Goal: Transaction & Acquisition: Purchase product/service

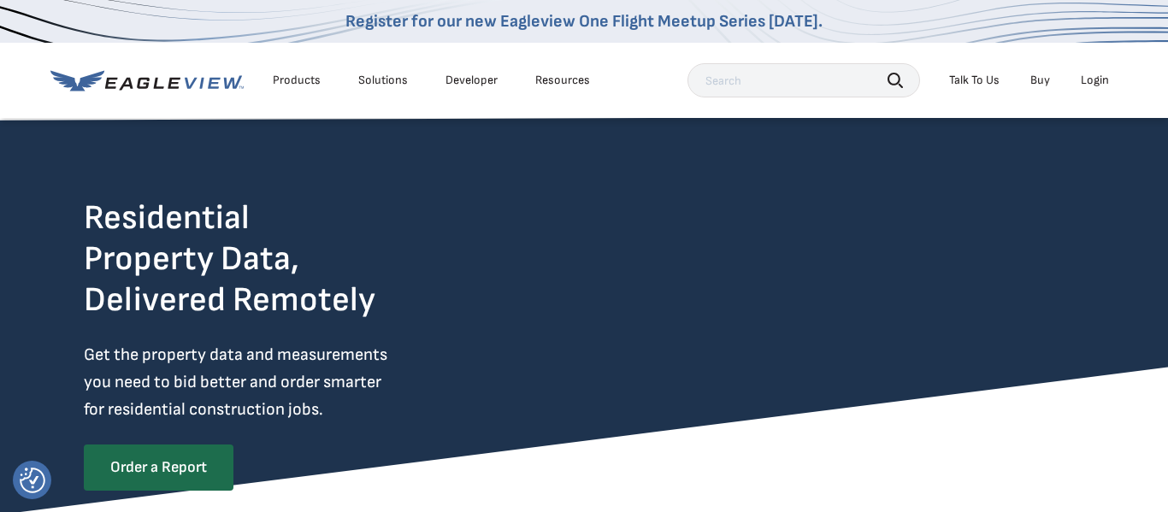
click at [1094, 78] on div "Login" at bounding box center [1095, 80] width 28 height 15
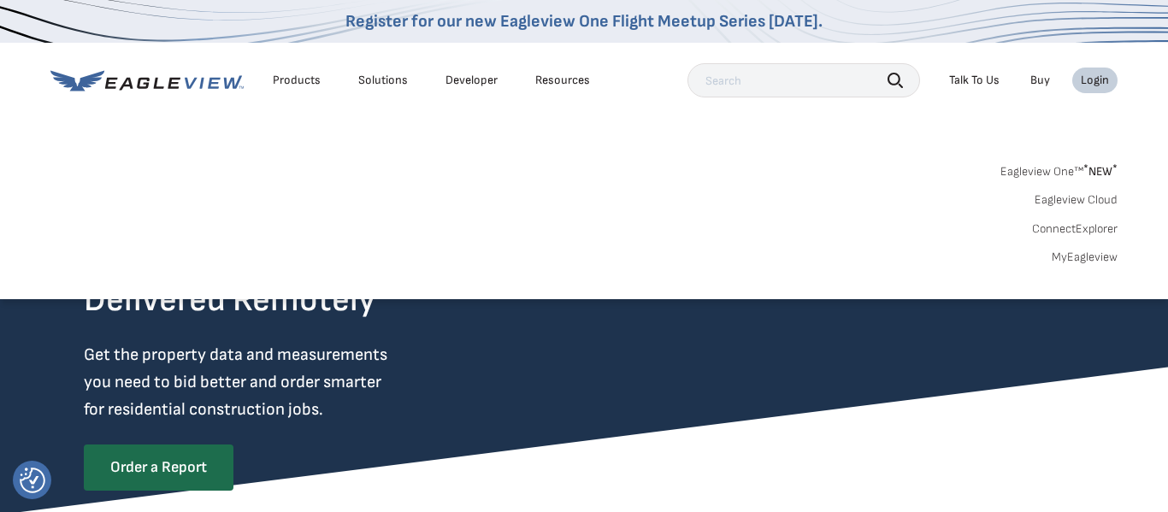
click at [786, 83] on input "text" at bounding box center [804, 80] width 233 height 34
click at [1099, 77] on div "Login" at bounding box center [1095, 80] width 28 height 15
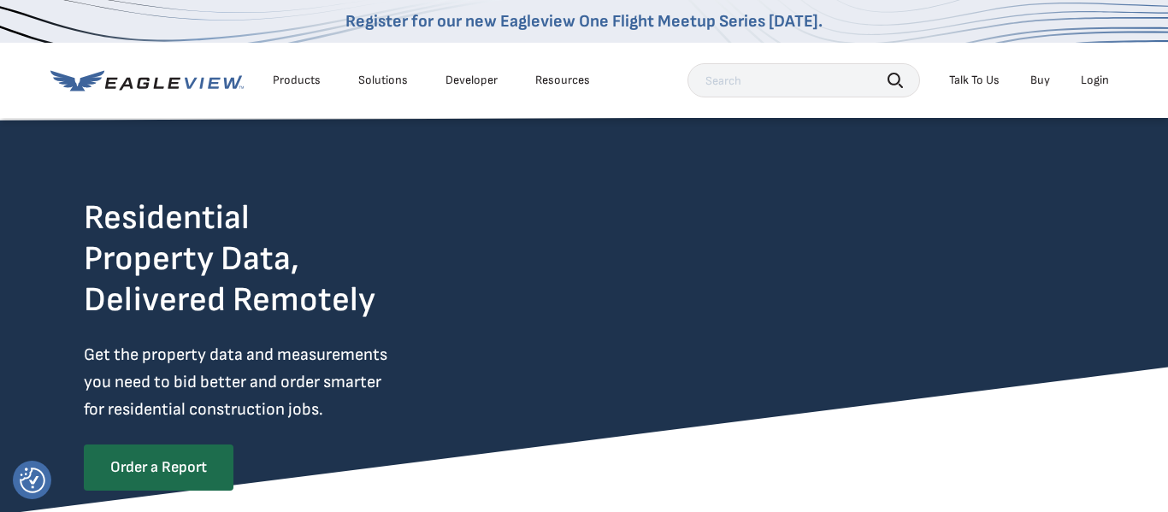
click at [1099, 77] on div "Login" at bounding box center [1095, 80] width 28 height 15
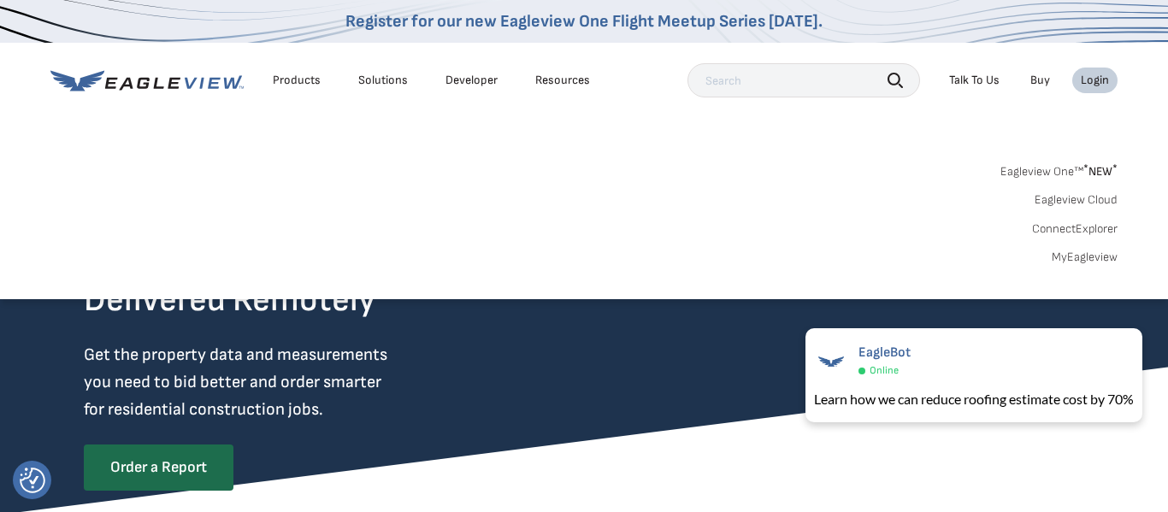
click at [1081, 261] on link "MyEagleview" at bounding box center [1085, 257] width 66 height 15
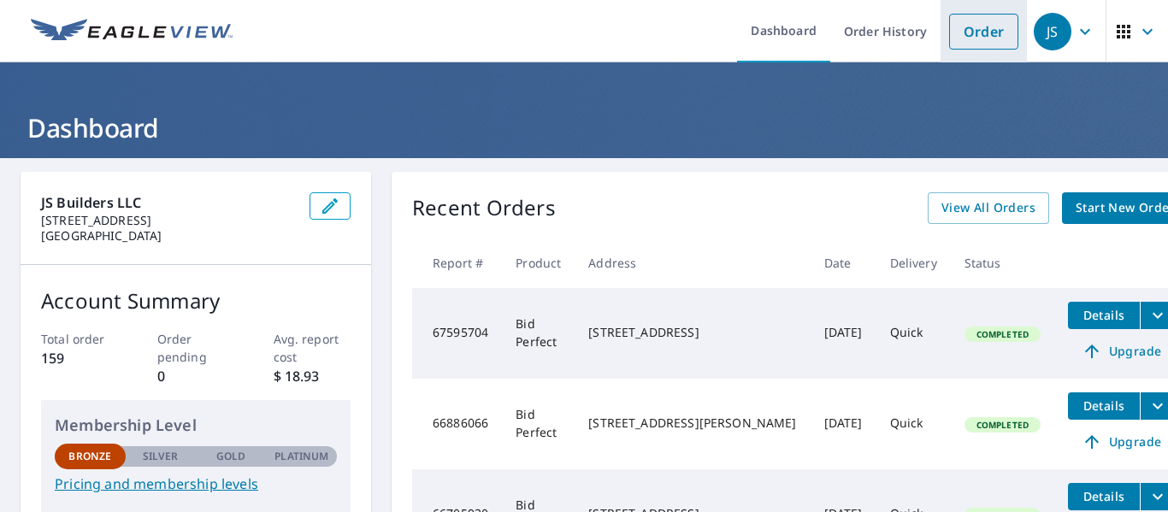
click at [983, 23] on link "Order" at bounding box center [983, 32] width 69 height 36
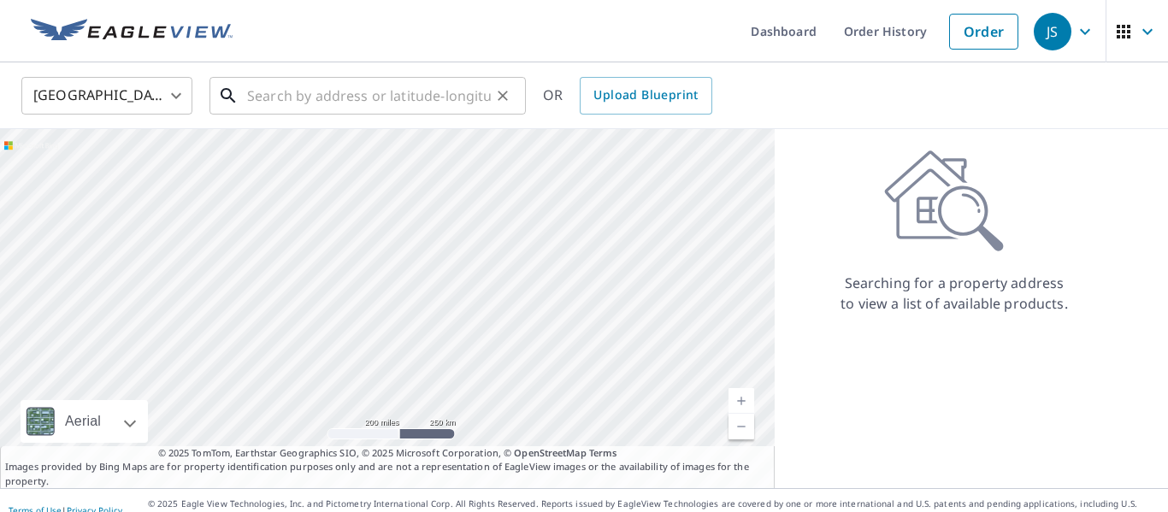
click at [422, 86] on input "text" at bounding box center [369, 96] width 244 height 48
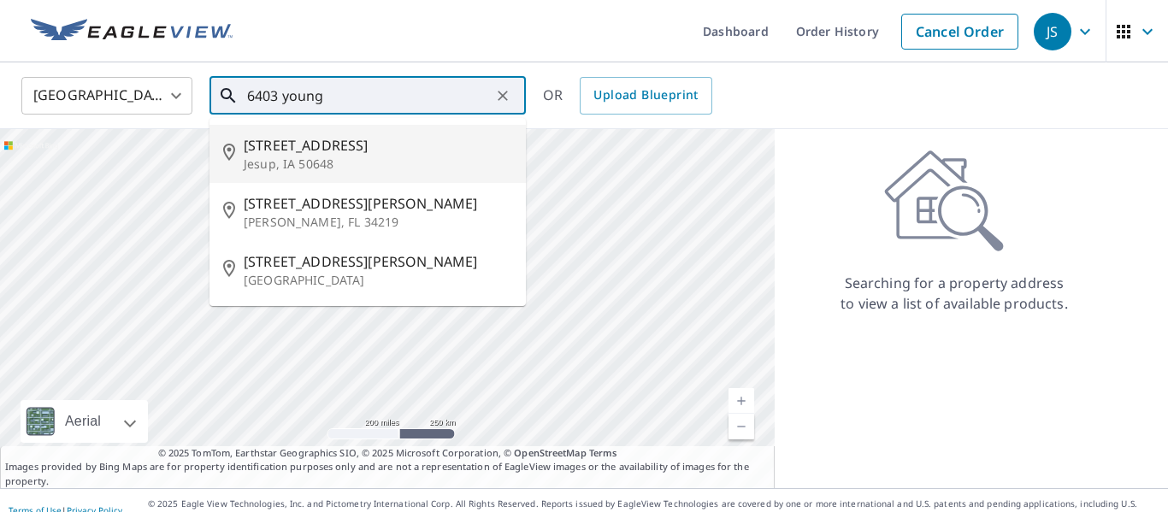
click at [404, 137] on span "6403 Young Rd" at bounding box center [378, 145] width 269 height 21
type input "6403 Young Rd Jesup, IA 50648"
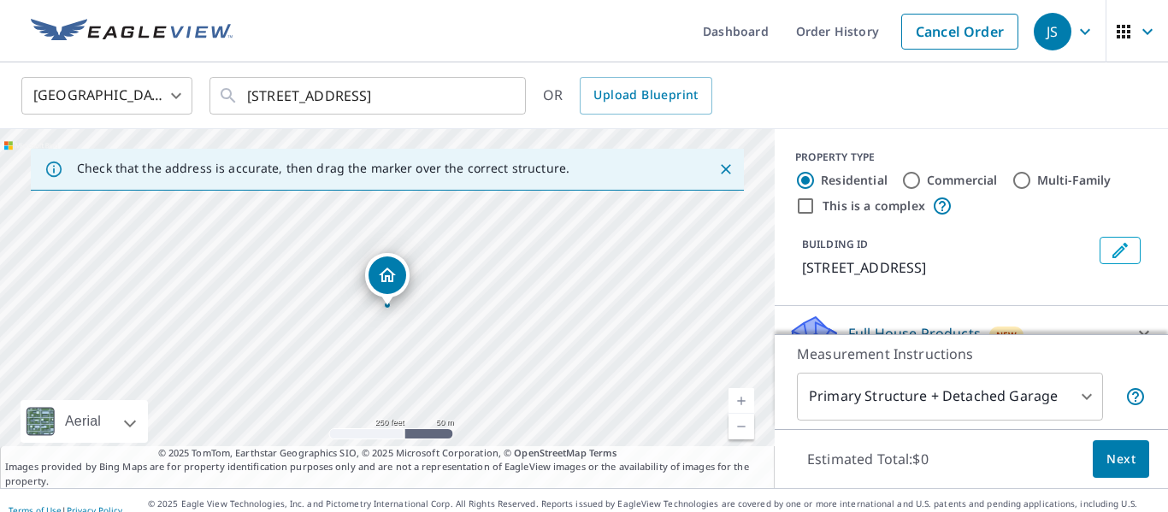
click at [502, 367] on div "6403 Young Rd Jesup, IA 50648" at bounding box center [387, 308] width 775 height 359
click at [1046, 397] on body "JS JS Dashboard Order History Cancel Order JS United States US ​ 6403 Young Rd …" at bounding box center [584, 256] width 1168 height 512
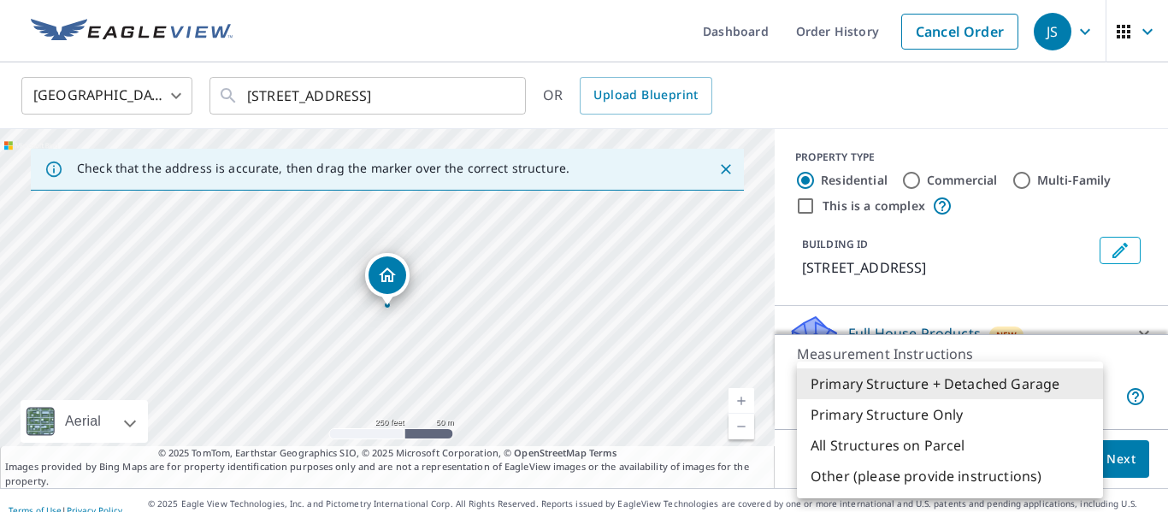
click at [989, 419] on li "Primary Structure Only" at bounding box center [950, 414] width 306 height 31
type input "2"
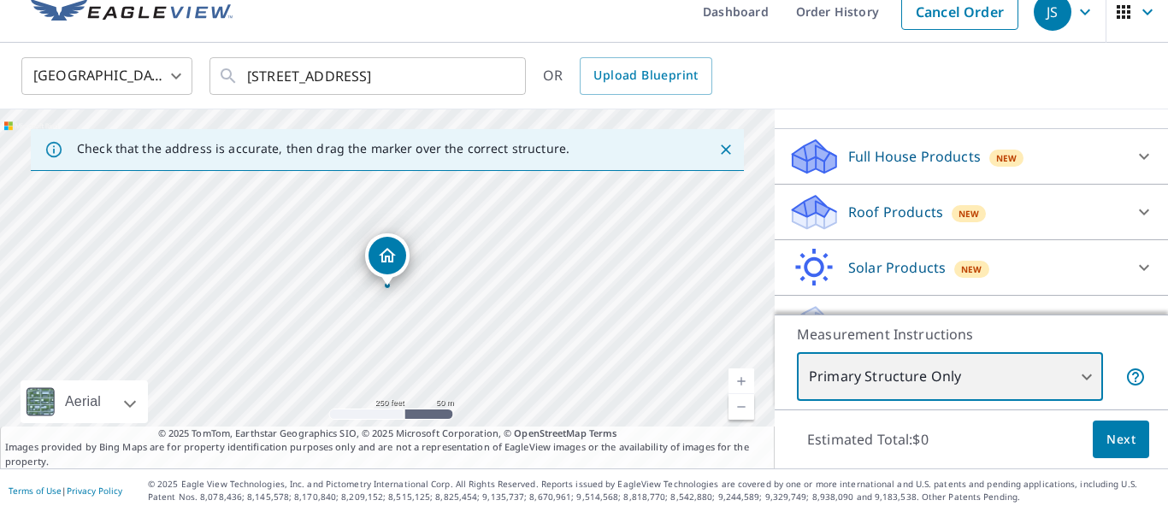
scroll to position [194, 0]
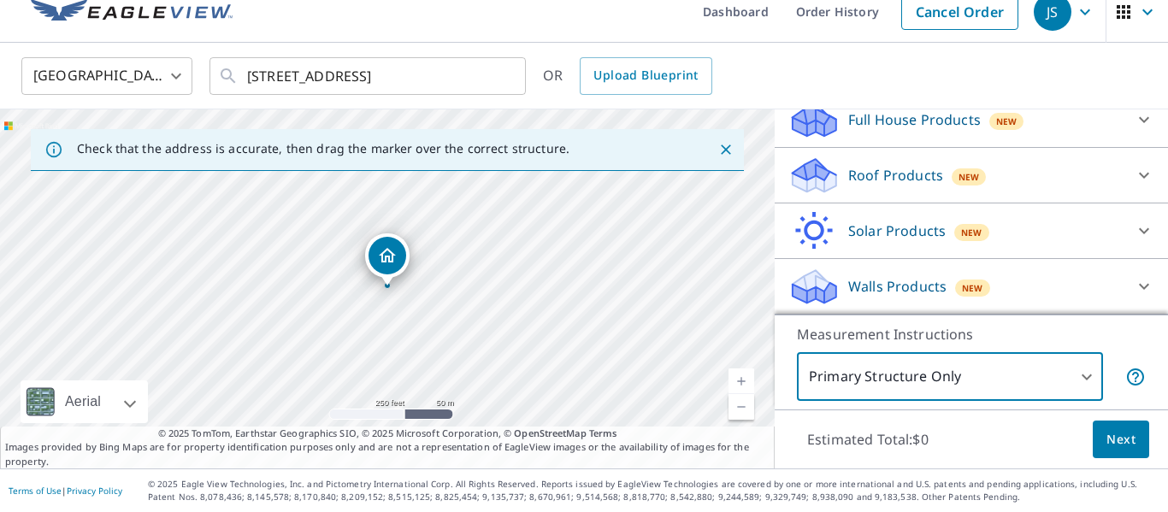
click at [1044, 133] on div "Full House Products New" at bounding box center [955, 120] width 335 height 40
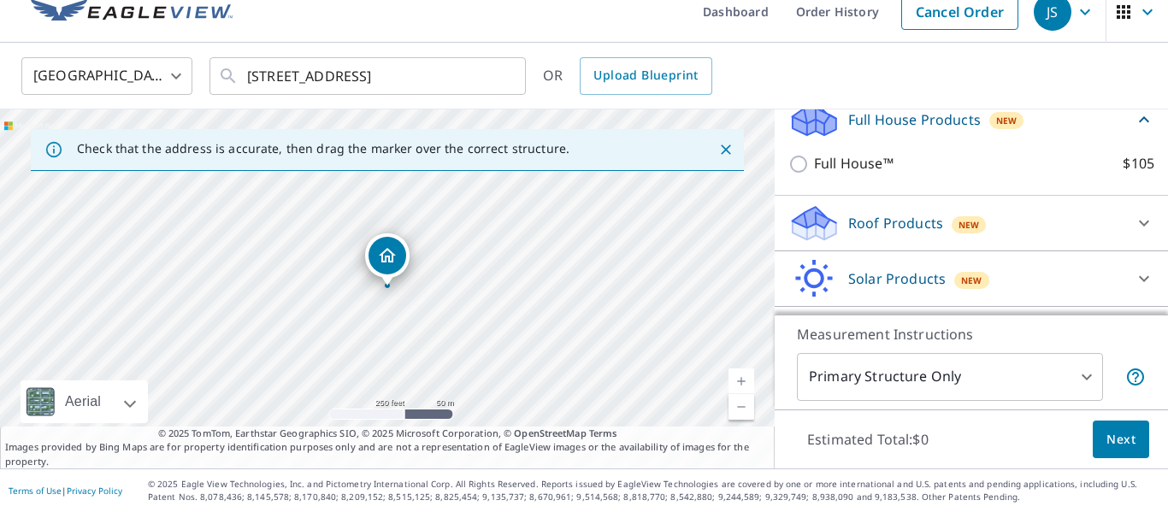
scroll to position [193, 0]
click at [1044, 133] on div "Full House Products New" at bounding box center [960, 120] width 345 height 40
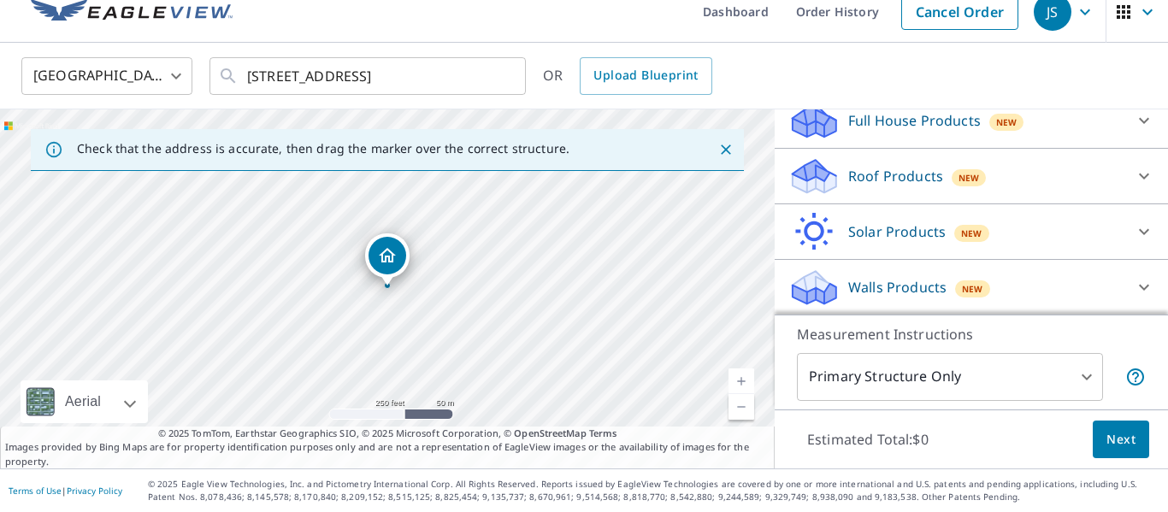
click at [1013, 180] on div "Roof Products New" at bounding box center [955, 176] width 335 height 40
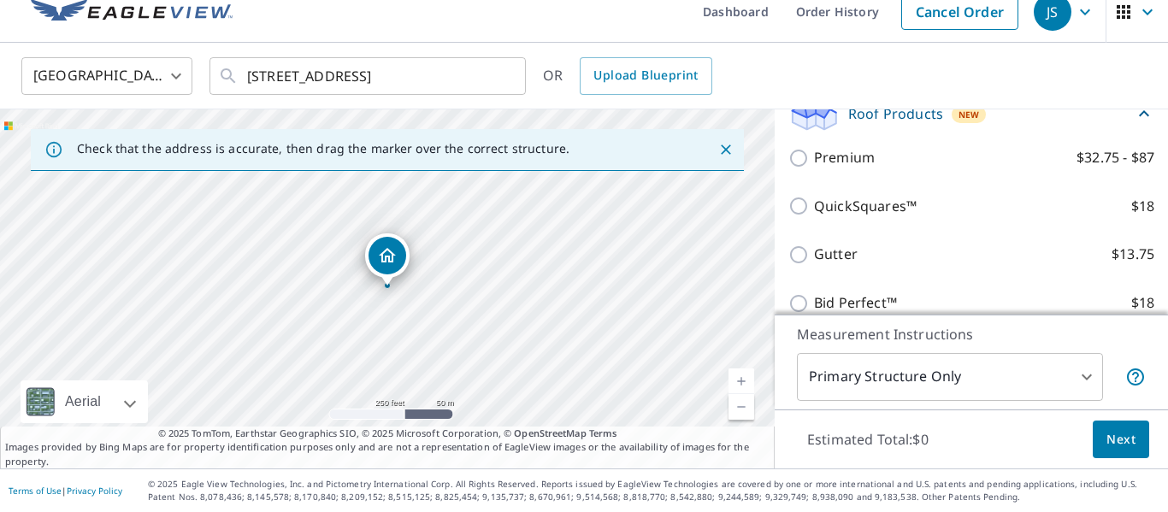
scroll to position [257, 0]
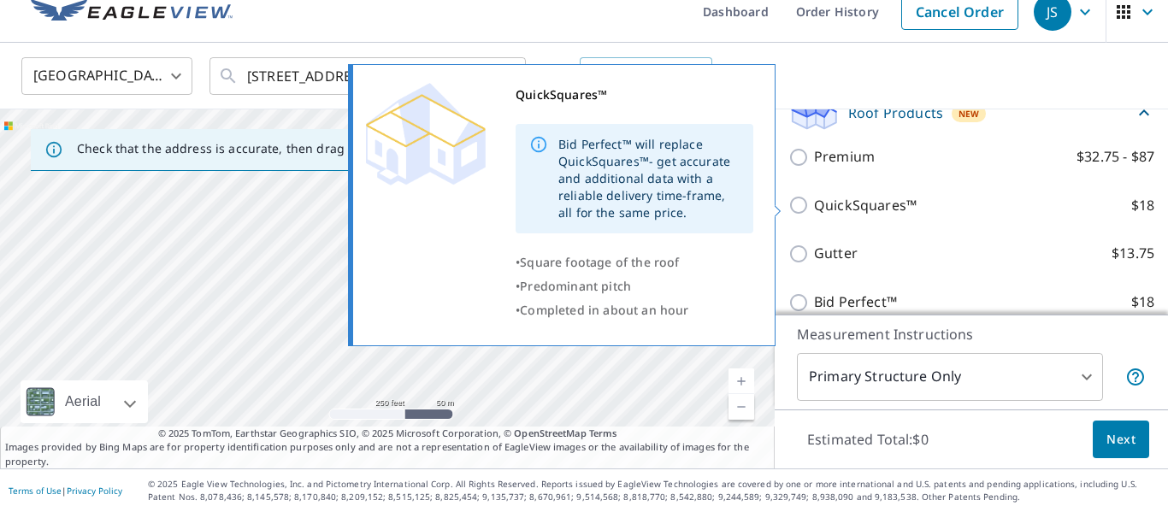
click at [816, 210] on p "QuickSquares™" at bounding box center [865, 205] width 103 height 21
click at [814, 210] on input "QuickSquares™ $18" at bounding box center [801, 205] width 26 height 21
checkbox input "true"
type input "1"
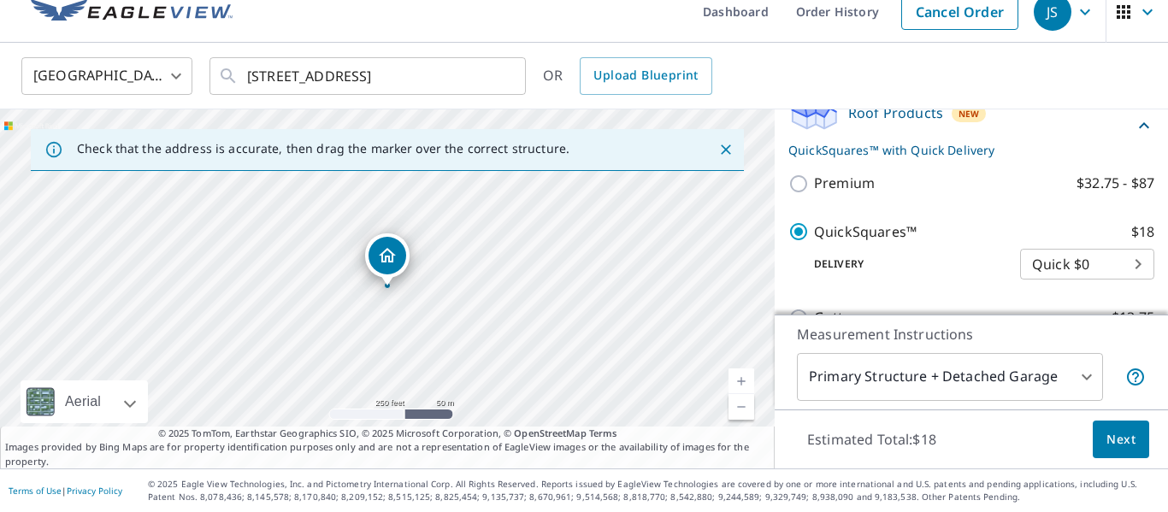
click at [1057, 263] on body "JS JS Dashboard Order History Cancel Order JS United States US ​ 6403 Young Rd …" at bounding box center [584, 256] width 1168 height 512
click at [912, 262] on div at bounding box center [584, 256] width 1168 height 512
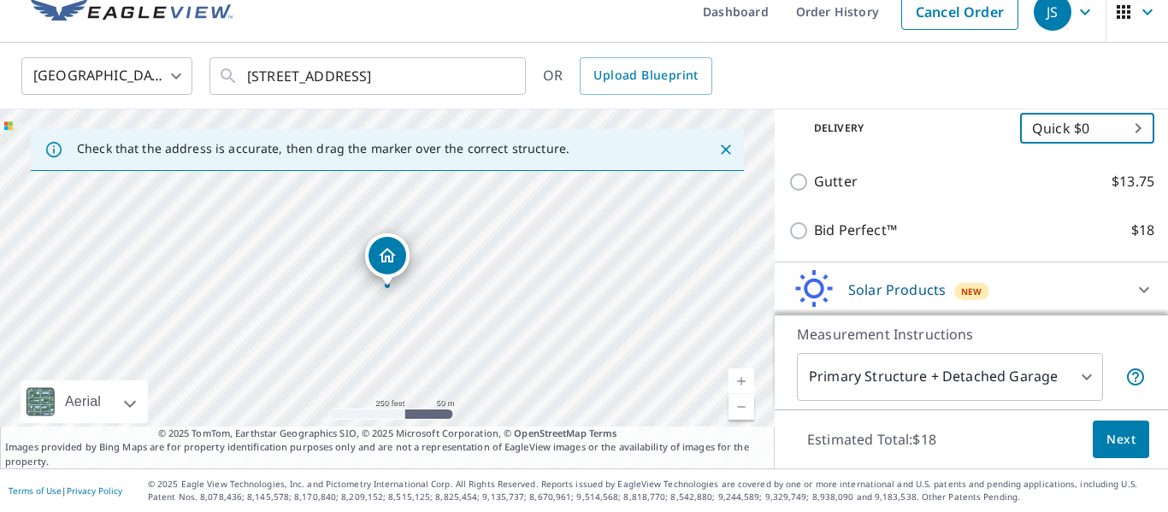
scroll to position [414, 0]
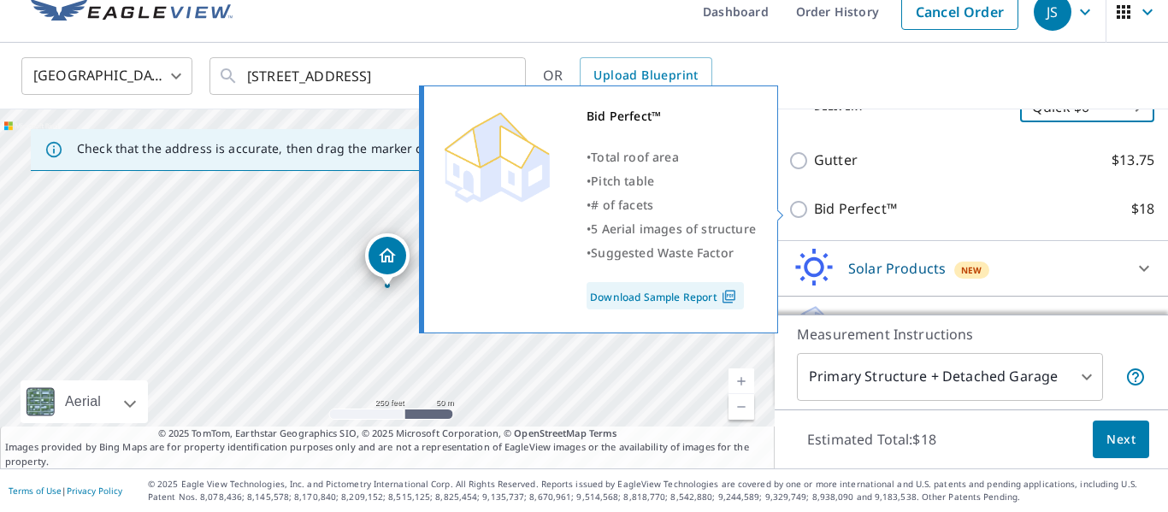
click at [800, 210] on input "Bid Perfect™ $18" at bounding box center [801, 209] width 26 height 21
checkbox input "true"
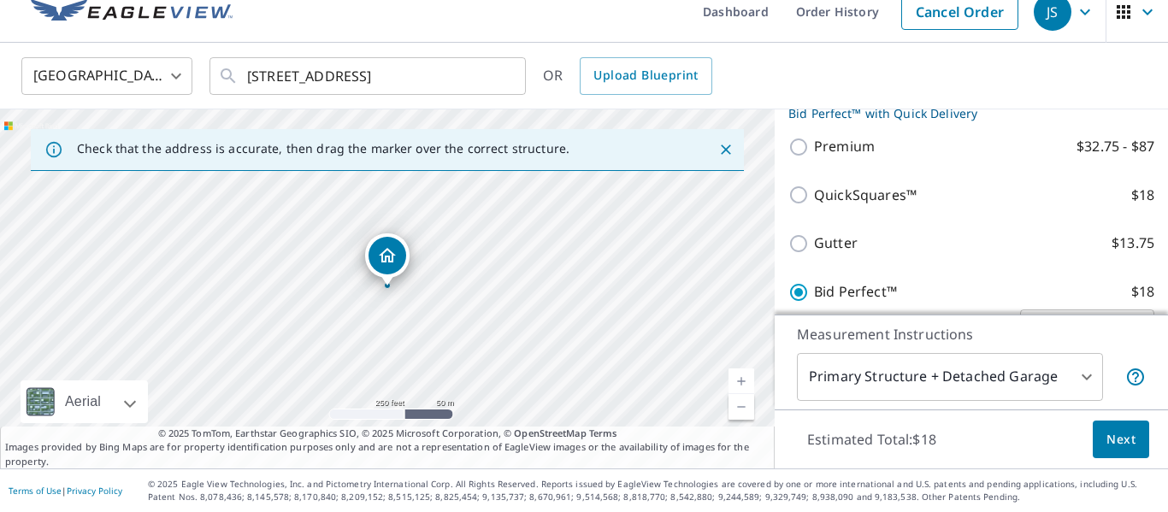
scroll to position [284, 0]
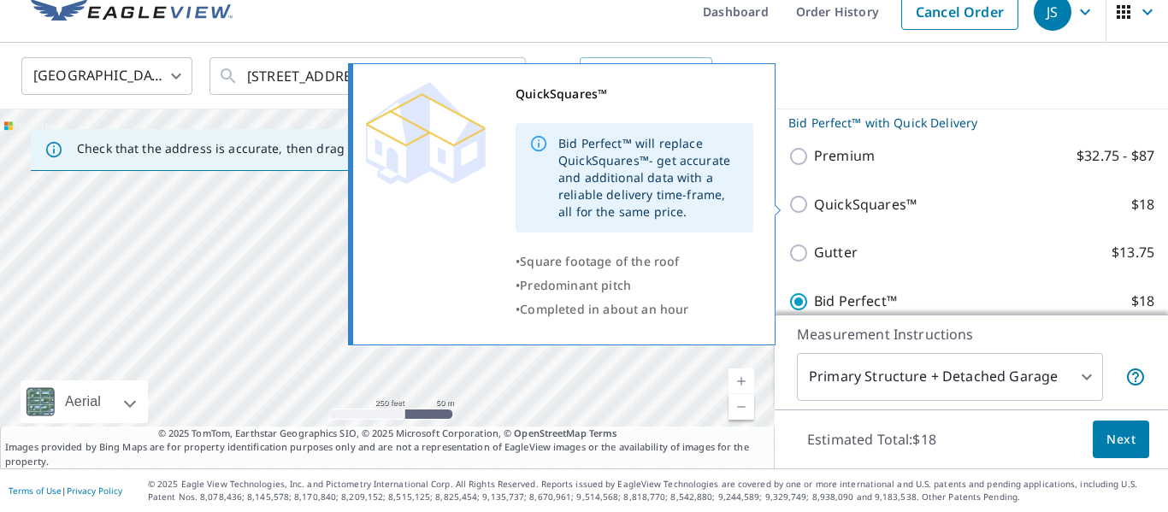
click at [805, 204] on input "QuickSquares™ $18" at bounding box center [801, 204] width 26 height 21
checkbox input "true"
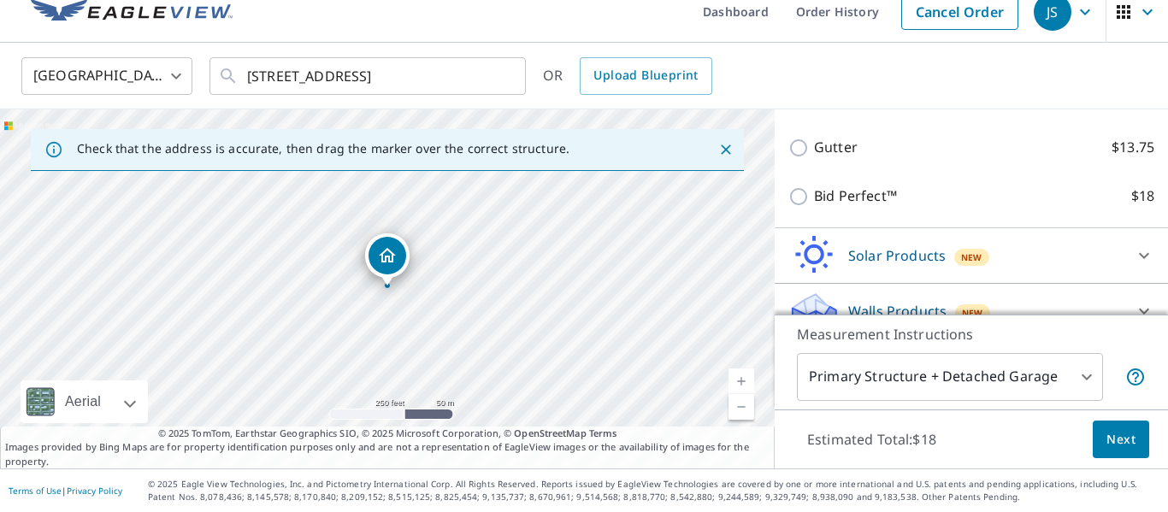
scroll to position [426, 0]
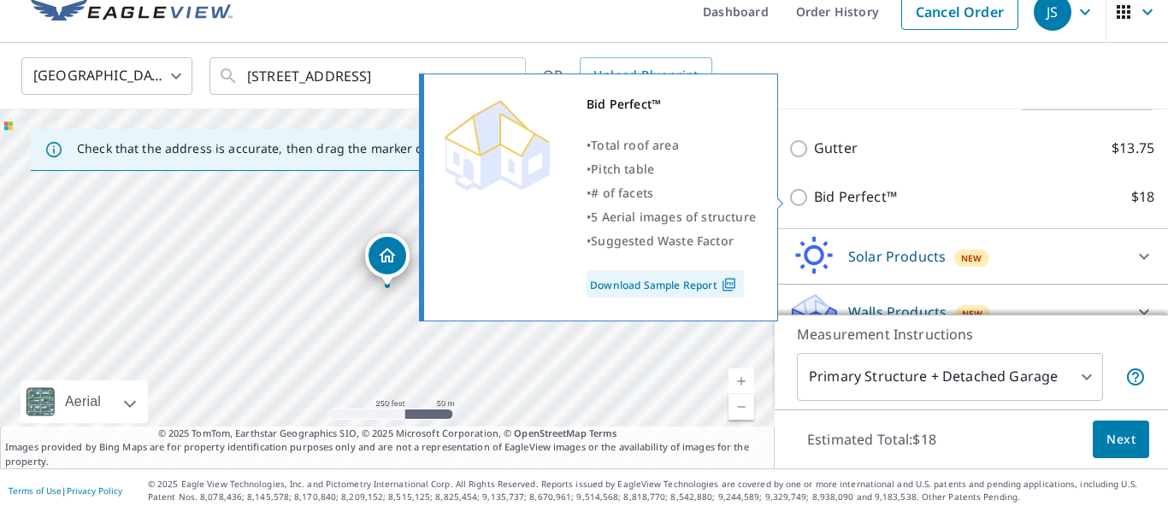
click at [811, 200] on input "Bid Perfect™ $18" at bounding box center [801, 197] width 26 height 21
checkbox input "true"
checkbox input "false"
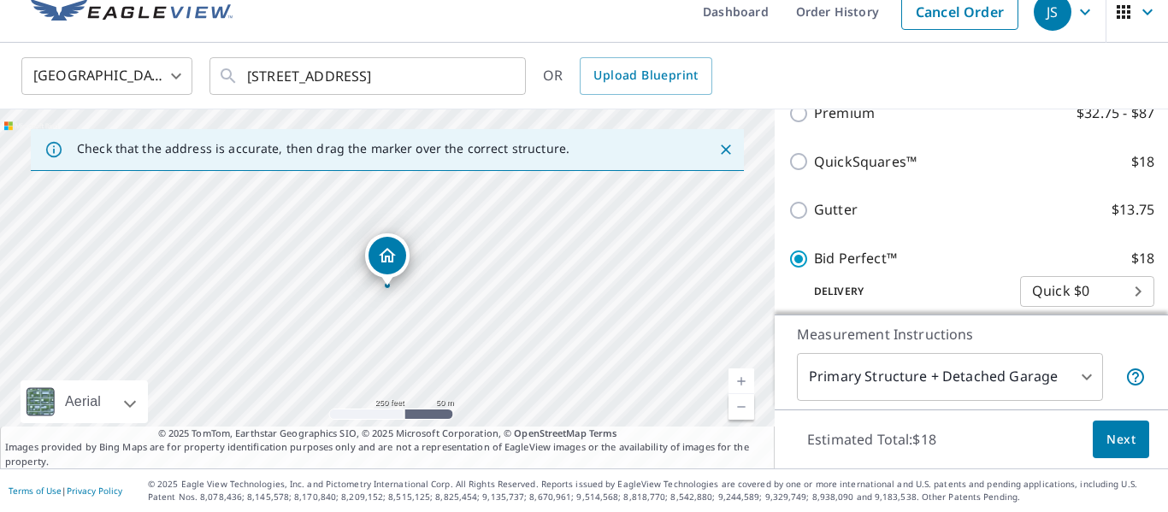
scroll to position [309, 0]
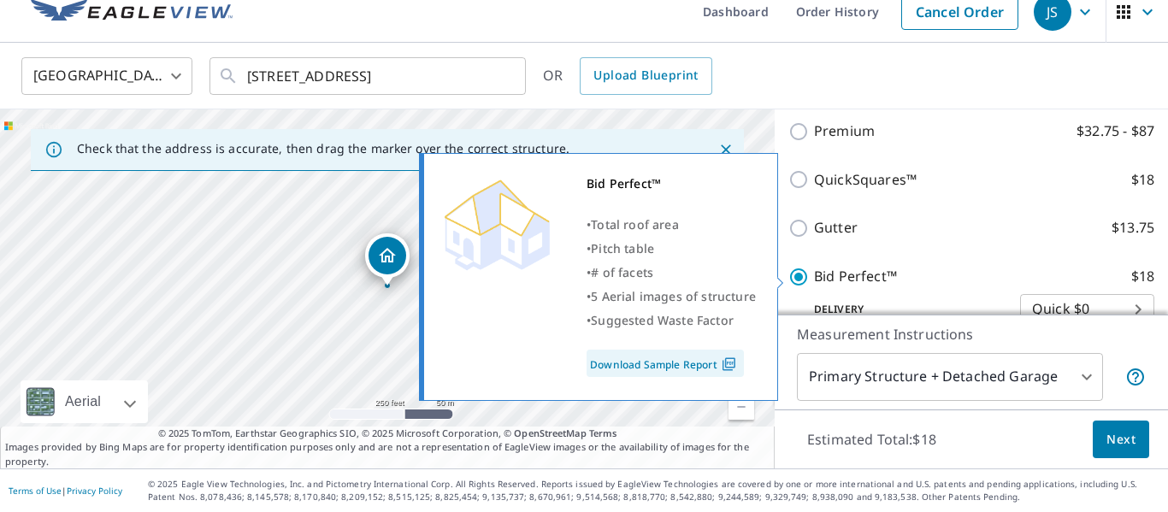
click at [718, 363] on img at bounding box center [728, 364] width 23 height 15
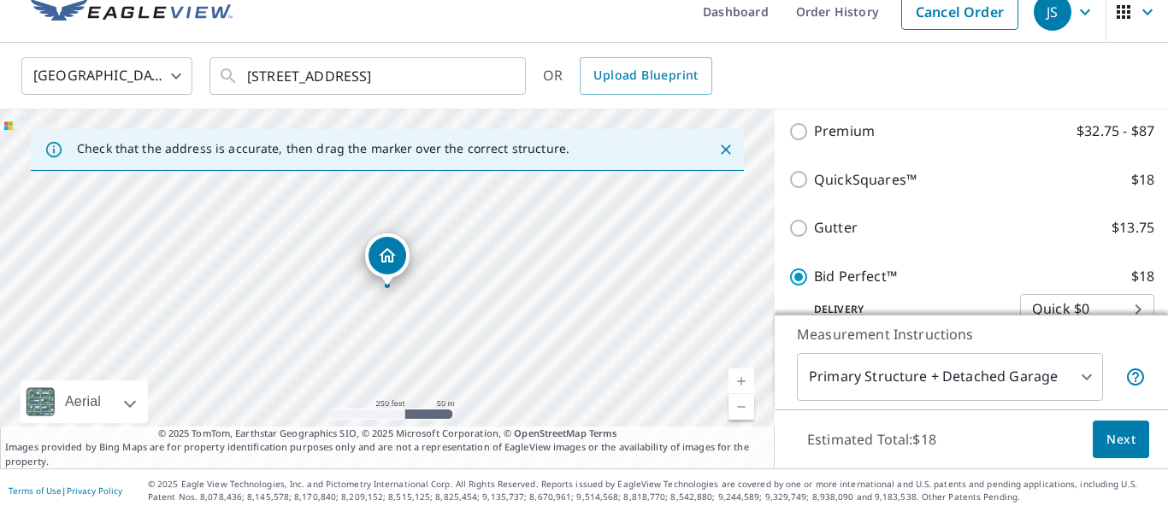
click at [958, 372] on body "JS JS Dashboard Order History Cancel Order JS United States US ​ 6403 Young Rd …" at bounding box center [584, 256] width 1168 height 512
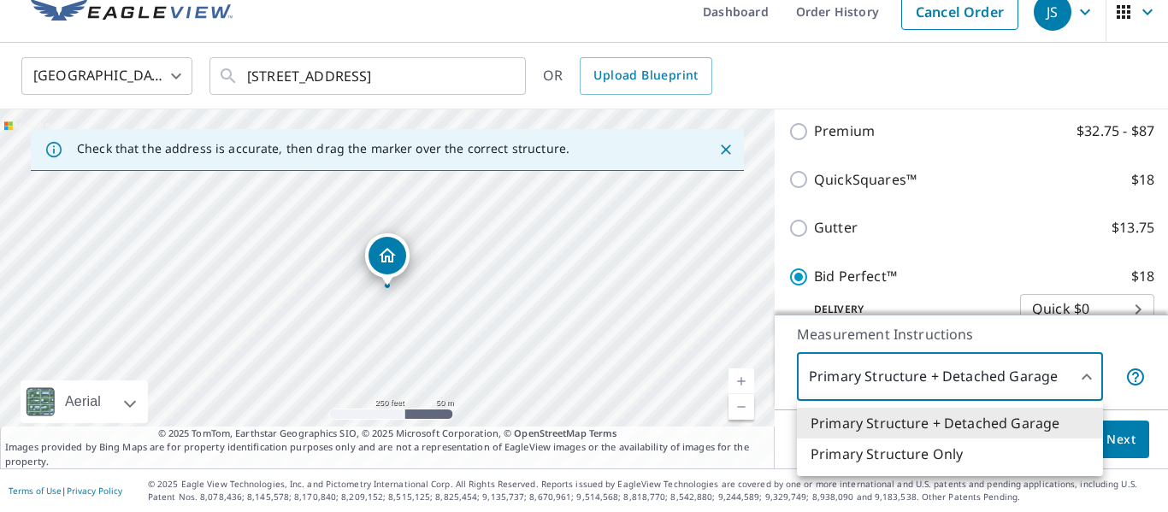
click at [935, 452] on li "Primary Structure Only" at bounding box center [950, 454] width 306 height 31
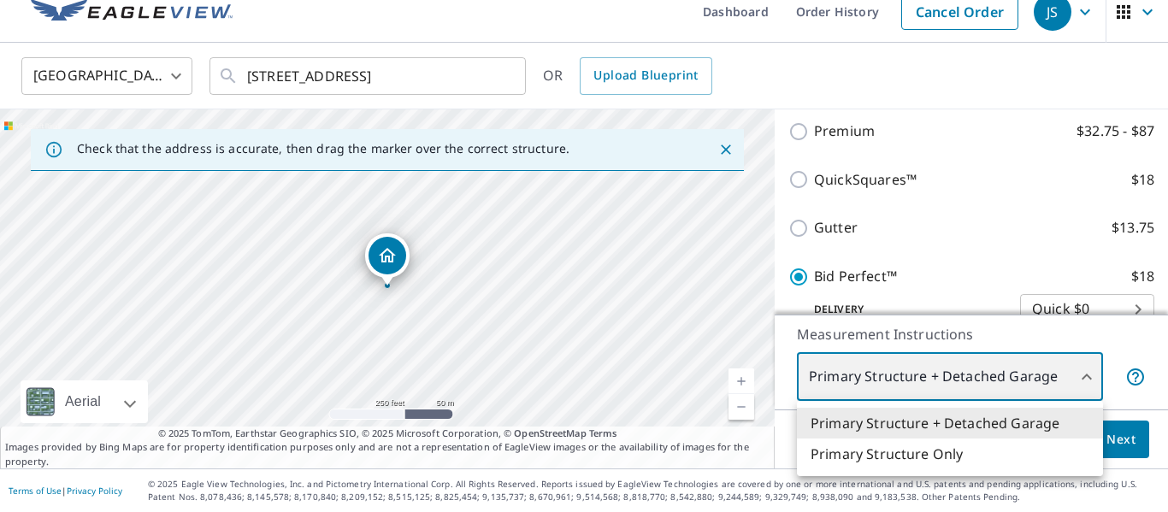
type input "2"
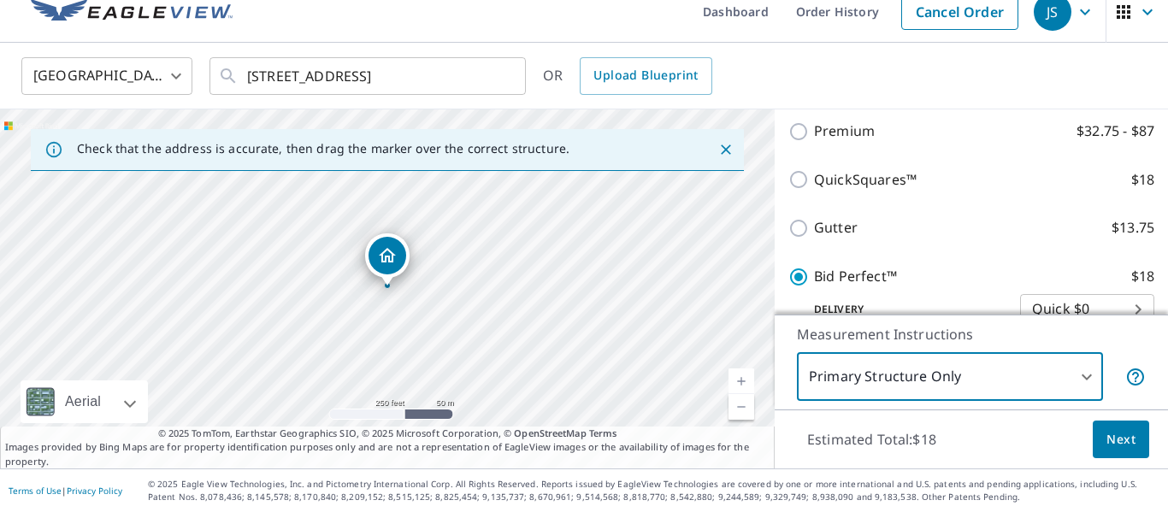
click at [1143, 435] on button "Next" at bounding box center [1121, 440] width 56 height 38
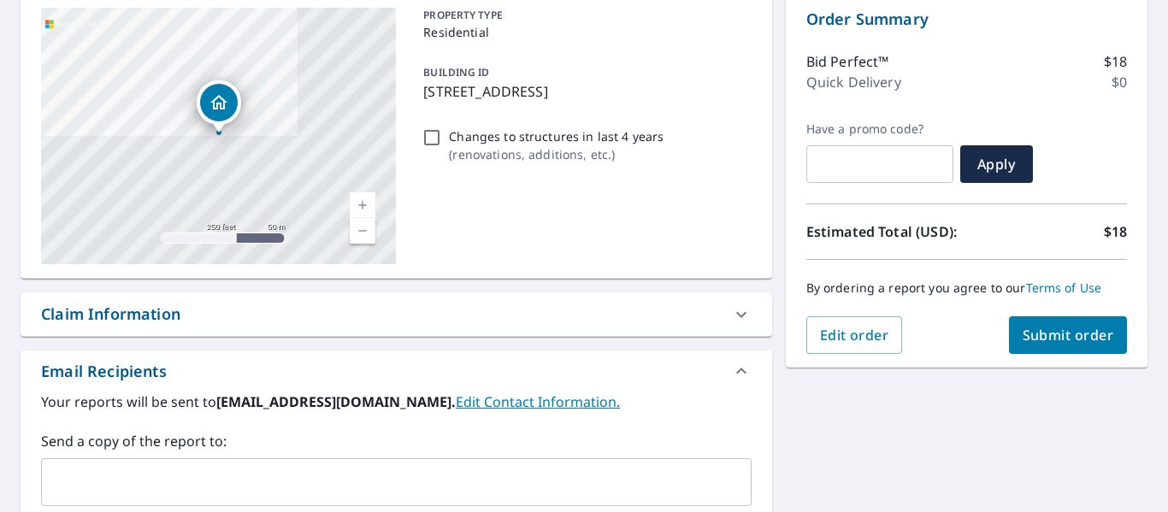
scroll to position [177, 0]
click at [1053, 332] on span "Submit order" at bounding box center [1069, 336] width 92 height 19
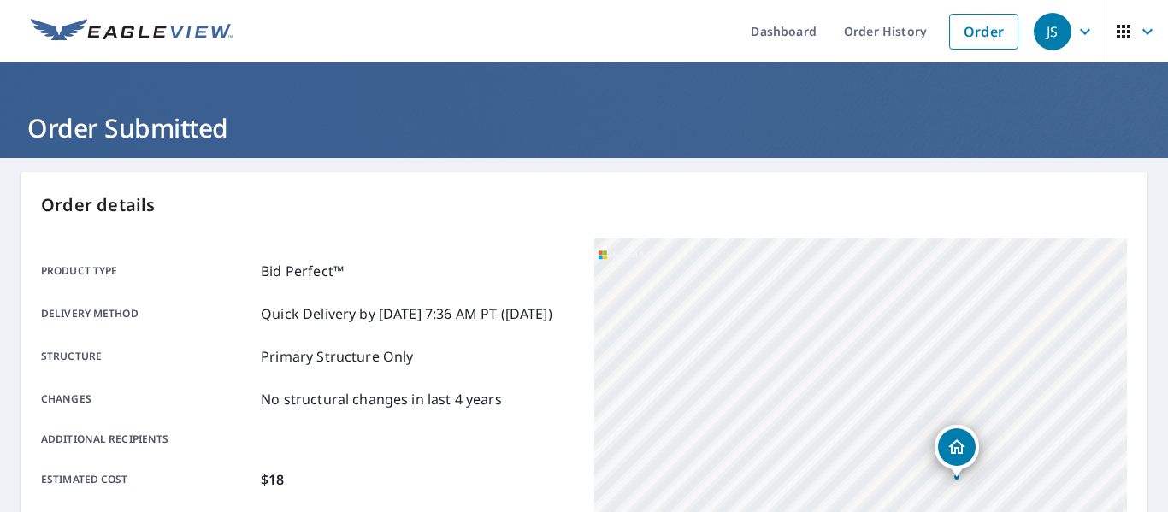
click at [568, 14] on ul "Dashboard Order History Order" at bounding box center [635, 31] width 784 height 62
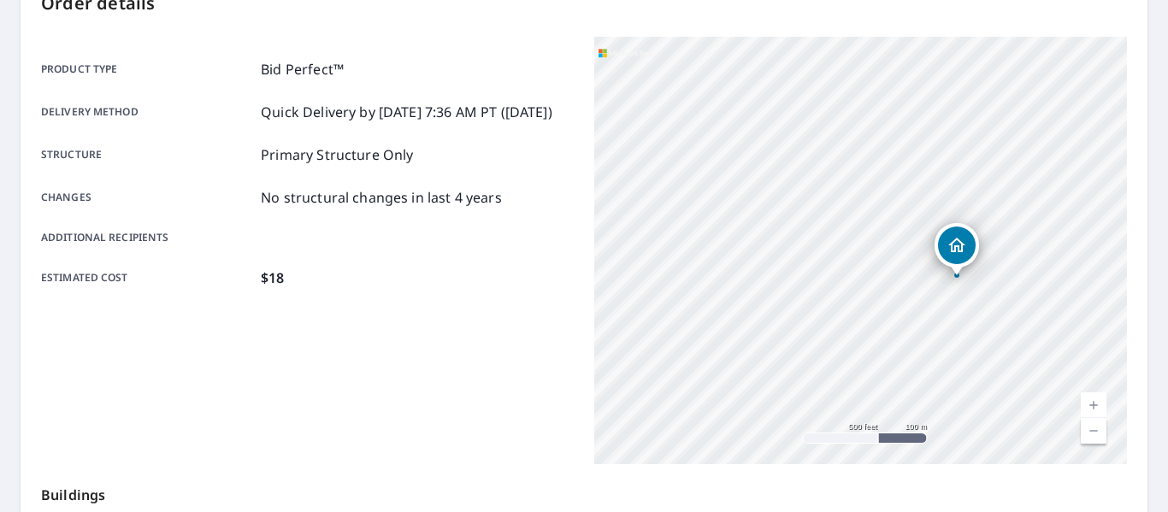
scroll to position [205, 0]
